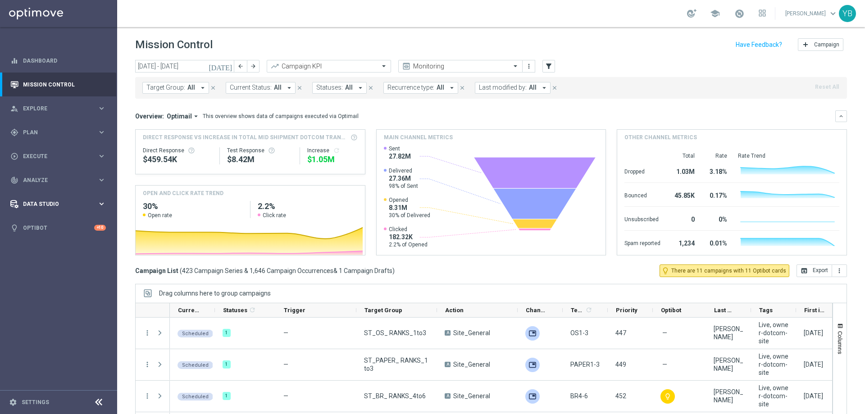
click at [104, 207] on icon "keyboard_arrow_right" at bounding box center [101, 203] width 9 height 9
click at [100, 182] on icon "keyboard_arrow_right" at bounding box center [101, 180] width 9 height 9
click at [101, 266] on icon "keyboard_arrow_right" at bounding box center [101, 266] width 9 height 9
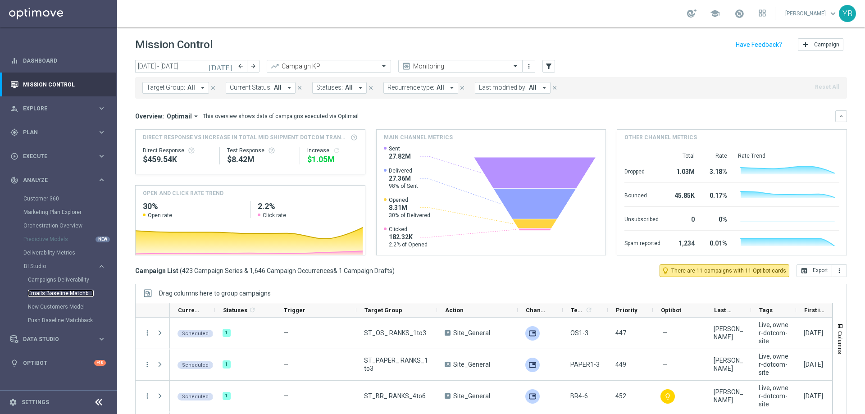
click at [63, 294] on link "Emails Baseline Matchback" at bounding box center [61, 293] width 66 height 7
